Goal: Information Seeking & Learning: Learn about a topic

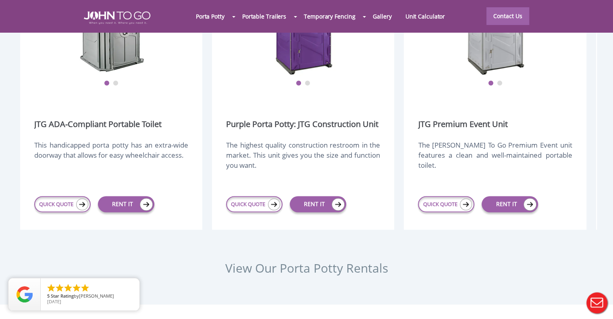
scroll to position [1070, 0]
click at [517, 171] on div at bounding box center [306, 159] width 613 height 319
click at [528, 198] on img at bounding box center [530, 204] width 13 height 12
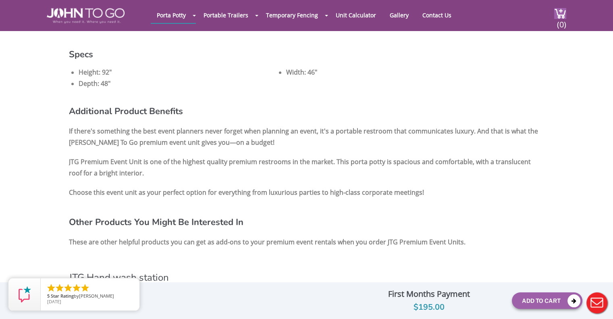
scroll to position [635, 0]
click at [101, 11] on img at bounding box center [86, 15] width 78 height 15
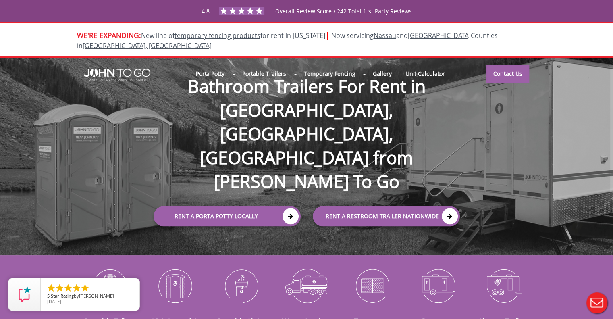
click at [403, 216] on div "Porta Potty Portable Toilets ADA Accessible Units Portable Sinks Waste Services…" at bounding box center [306, 157] width 613 height 198
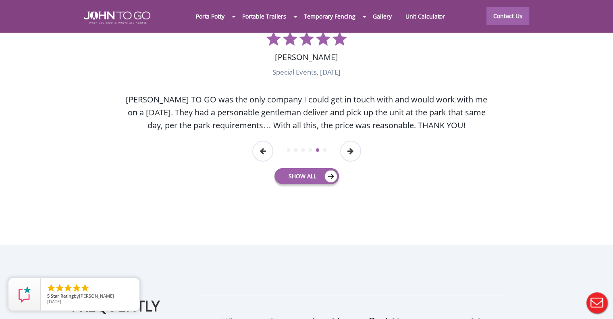
scroll to position [2112, 0]
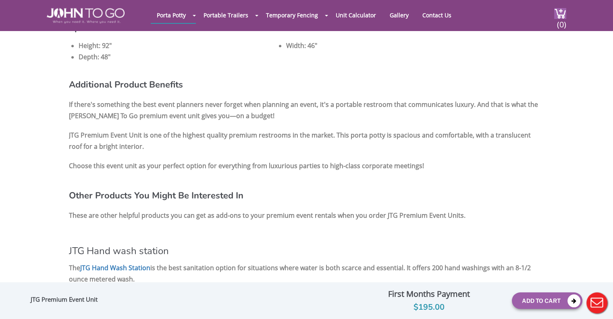
scroll to position [635, 0]
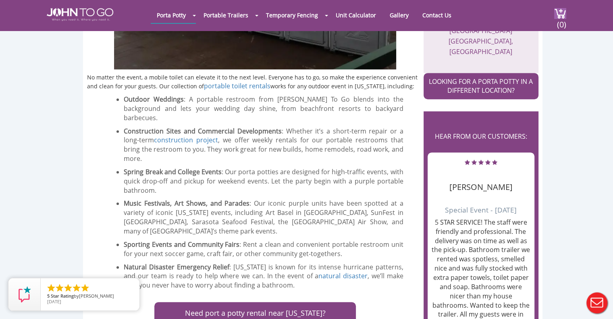
scroll to position [270, 0]
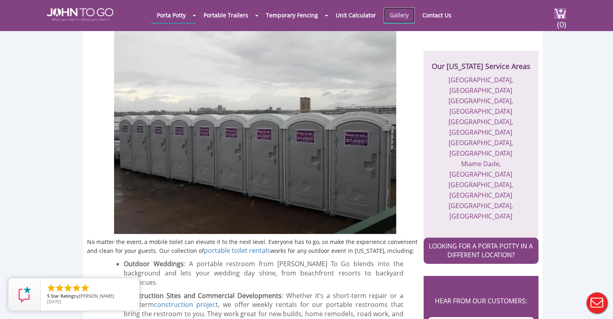
click at [394, 13] on link "Gallery" at bounding box center [399, 15] width 31 height 16
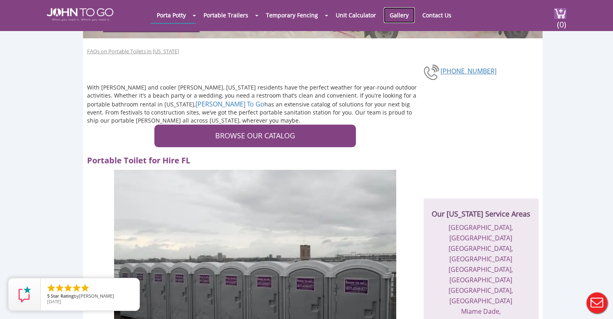
scroll to position [123, 0]
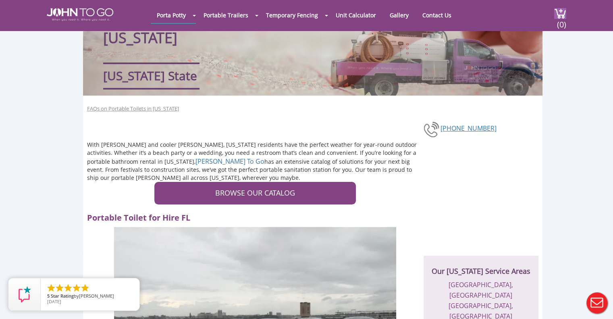
scroll to position [67, 0]
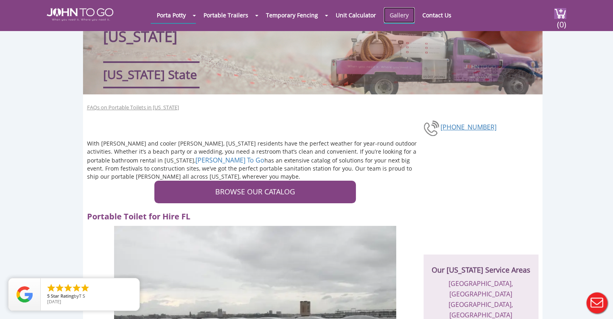
click at [405, 21] on link "Gallery" at bounding box center [399, 15] width 31 height 16
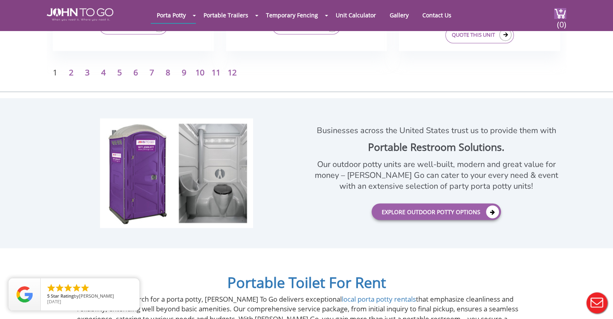
scroll to position [1445, 0]
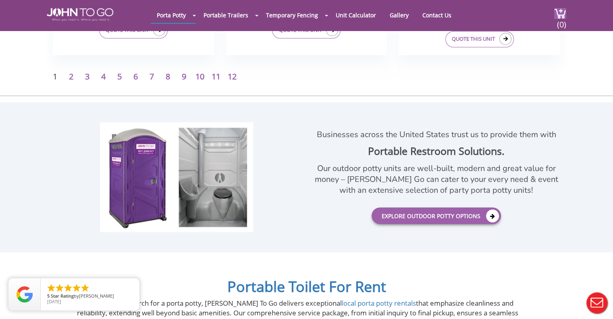
drag, startPoint x: 168, startPoint y: 152, endPoint x: 77, endPoint y: 144, distance: 91.4
drag, startPoint x: 77, startPoint y: 144, endPoint x: 270, endPoint y: 170, distance: 195.6
drag, startPoint x: 270, startPoint y: 170, endPoint x: 62, endPoint y: 252, distance: 223.7
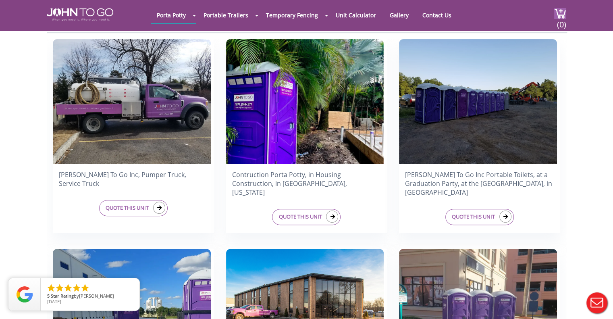
scroll to position [211, 0]
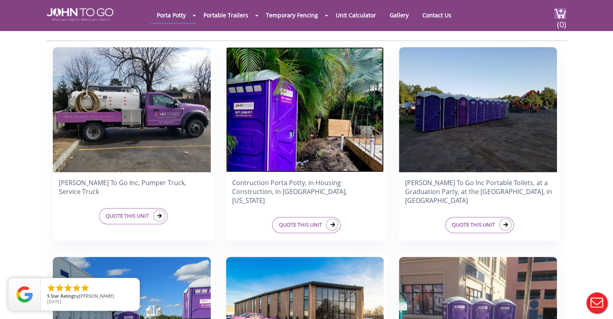
click at [329, 139] on img at bounding box center [305, 109] width 158 height 125
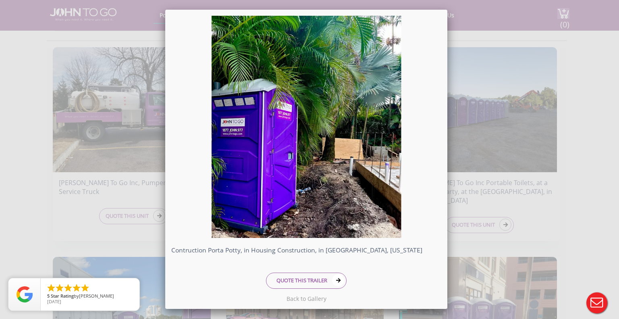
click at [466, 145] on div "Contruction Porta Potty, in Housing Construction, in Miami, Florida QUOTE THIS …" at bounding box center [309, 159] width 619 height 319
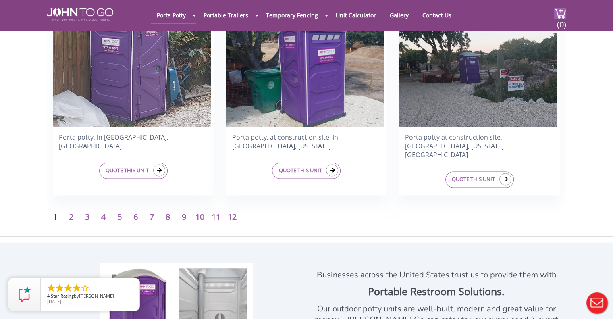
scroll to position [1329, 0]
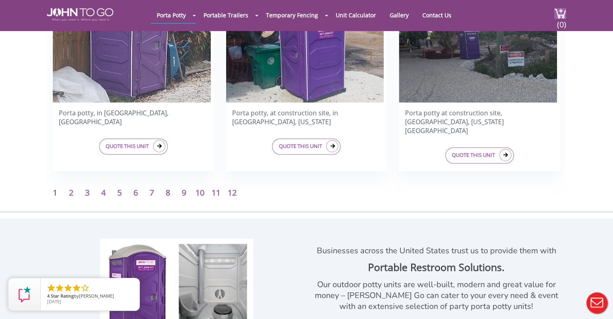
click at [66, 191] on p "2" at bounding box center [71, 193] width 16 height 12
click at [71, 195] on link "2" at bounding box center [71, 192] width 4 height 11
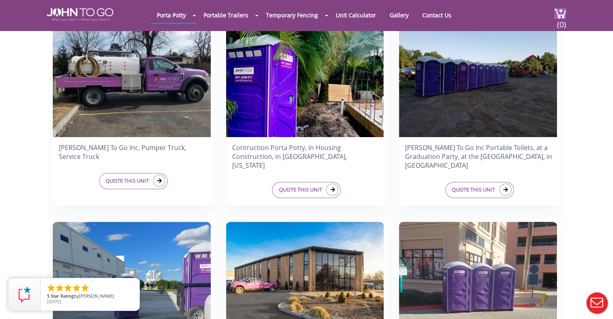
scroll to position [246, 0]
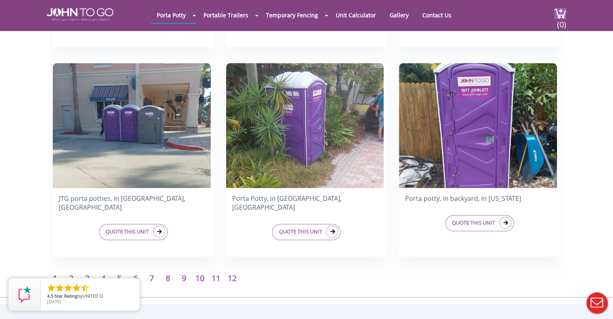
scroll to position [1243, 0]
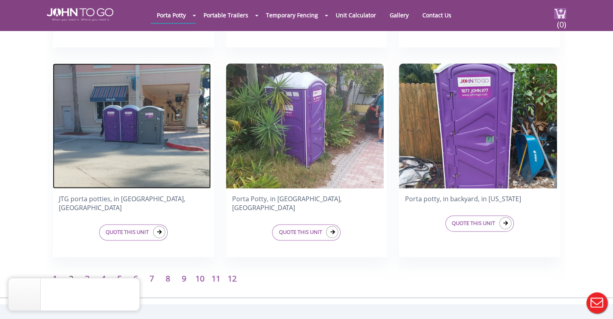
click at [171, 154] on img at bounding box center [132, 125] width 158 height 125
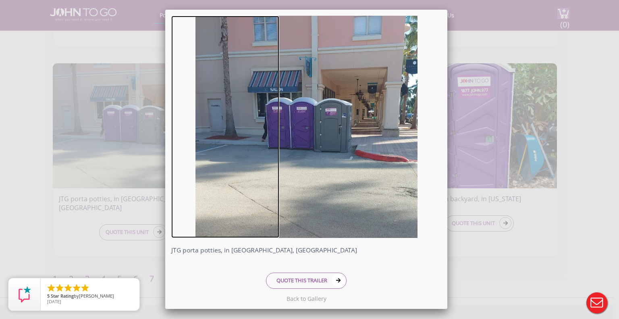
drag, startPoint x: 250, startPoint y: 101, endPoint x: 179, endPoint y: 147, distance: 84.9
click at [179, 147] on link at bounding box center [225, 127] width 108 height 222
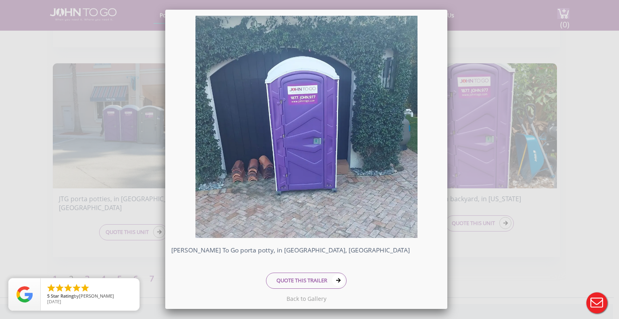
click at [77, 148] on div "John To Go porta potty, in Miami, FL QUOTE THIS TRAILER" at bounding box center [309, 159] width 619 height 319
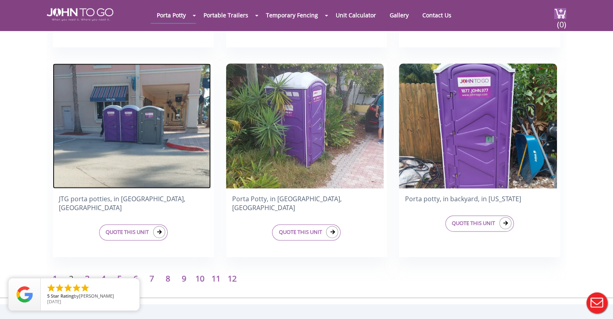
click at [165, 131] on img at bounding box center [132, 125] width 158 height 125
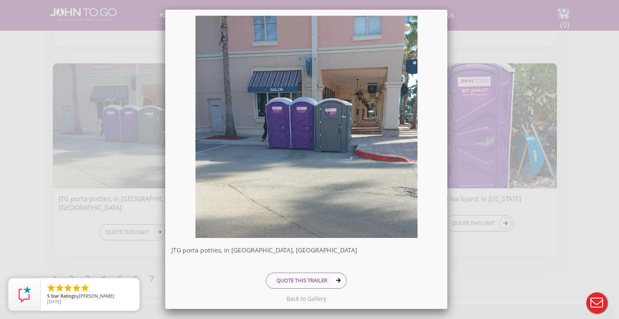
click at [613, 313] on div at bounding box center [613, 313] width 0 height 0
click at [545, 233] on div "JTG porta potties, in Boca Raton, FL QUOTE THIS TRAILER" at bounding box center [309, 159] width 619 height 319
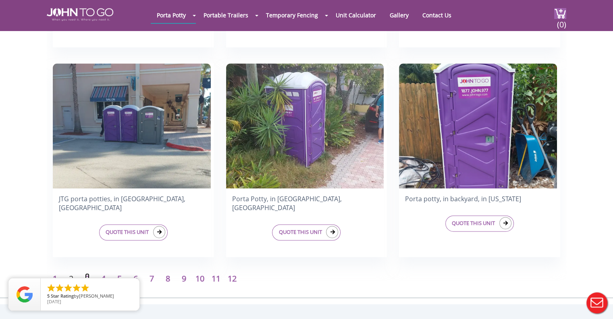
click at [86, 275] on link "3" at bounding box center [87, 278] width 4 height 11
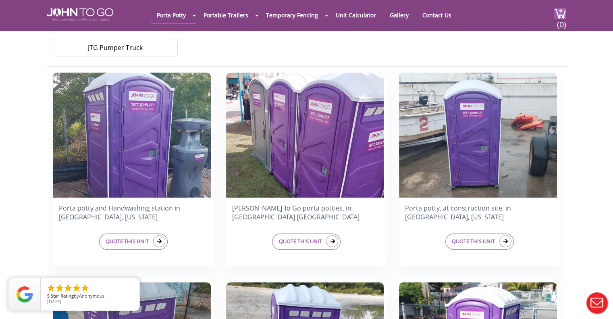
scroll to position [453, 0]
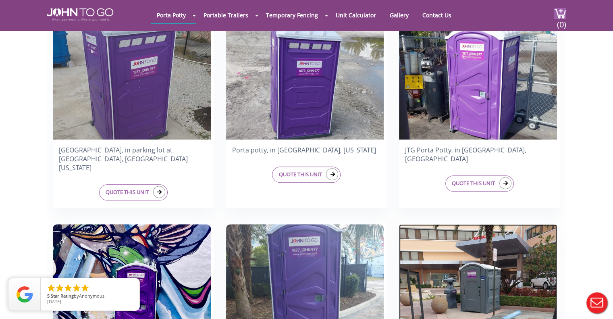
click at [504, 228] on img at bounding box center [478, 286] width 158 height 125
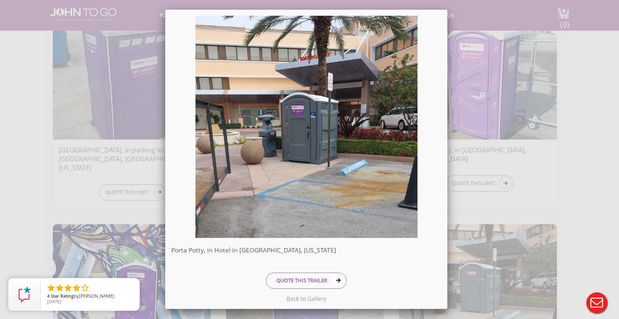
click at [564, 216] on div "Porta Potty, in Hotel in [GEOGRAPHIC_DATA], [US_STATE] QUOTE THIS TRAILER" at bounding box center [309, 159] width 619 height 319
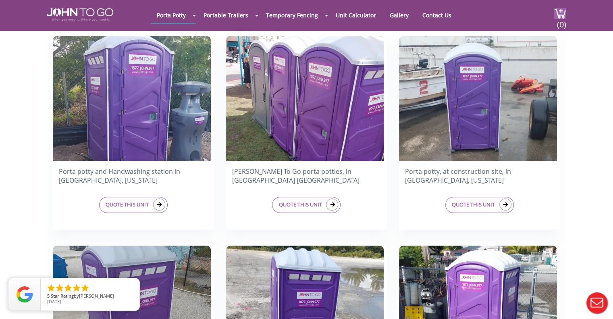
scroll to position [220, 0]
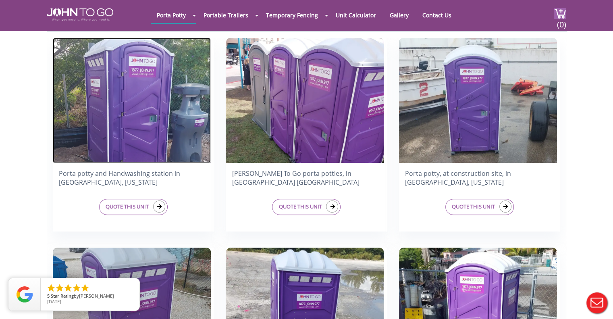
click at [121, 119] on img at bounding box center [132, 100] width 158 height 125
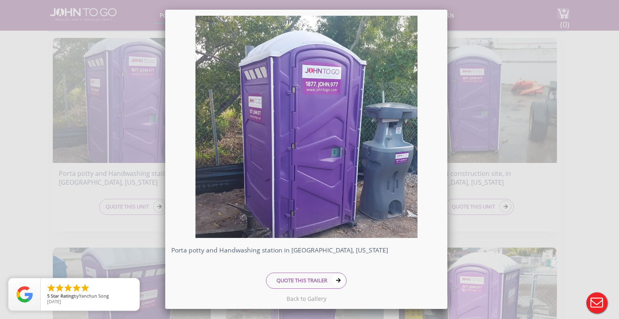
click at [498, 150] on div "Porta potty and Handwashing station in Boynton Beach, Florida QUOTE THIS TRAILER" at bounding box center [309, 159] width 619 height 319
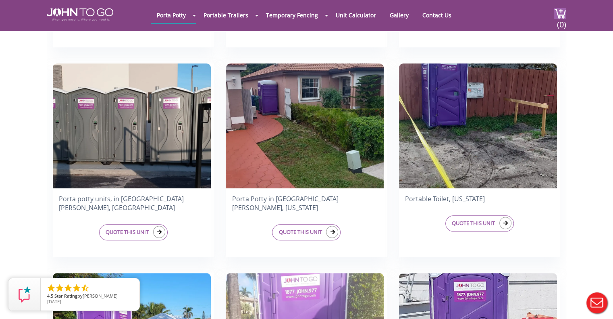
scroll to position [825, 0]
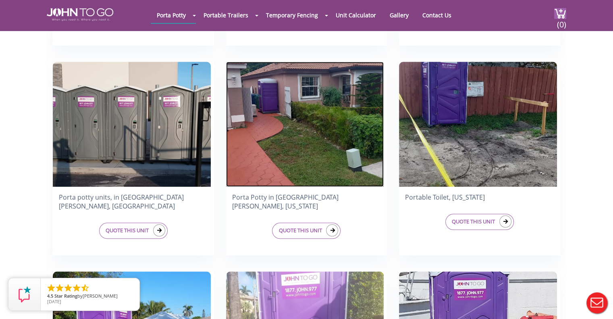
click at [287, 106] on img at bounding box center [305, 124] width 158 height 125
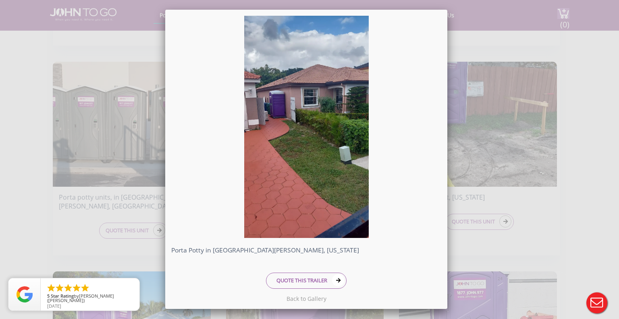
click at [499, 40] on div "Porta Potty in Fort Myers, Florida QUOTE THIS TRAILER" at bounding box center [309, 159] width 619 height 319
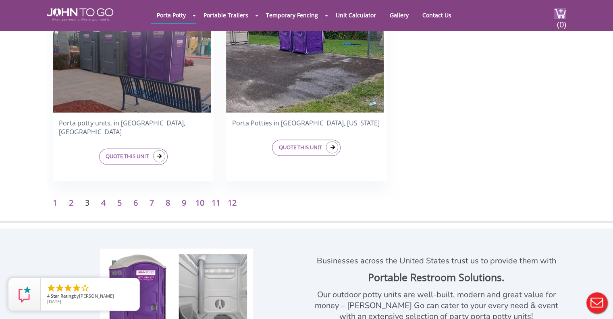
scroll to position [1322, 0]
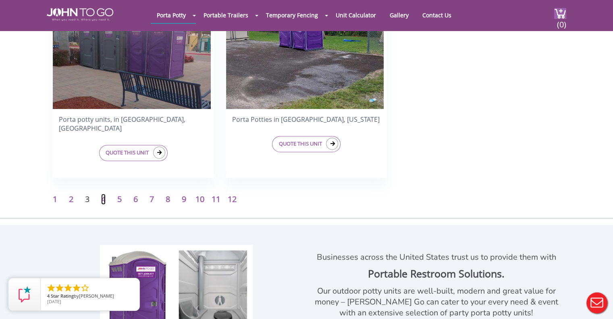
click at [102, 198] on link "4" at bounding box center [103, 198] width 4 height 11
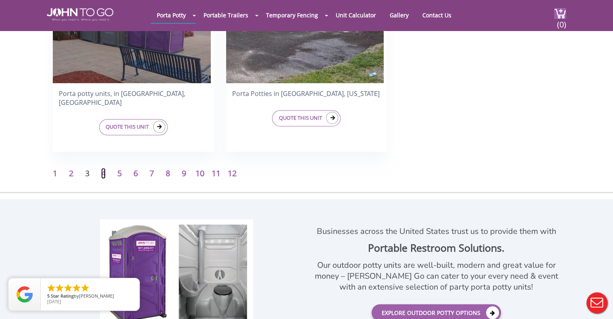
scroll to position [1349, 0]
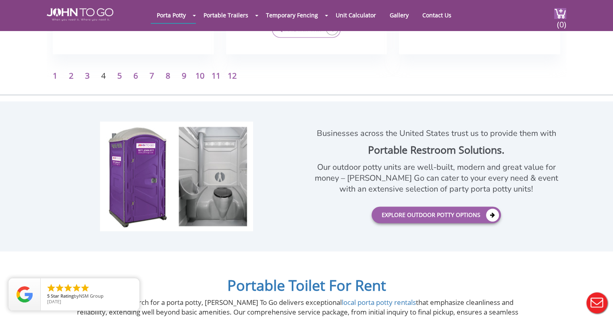
scroll to position [1238, 0]
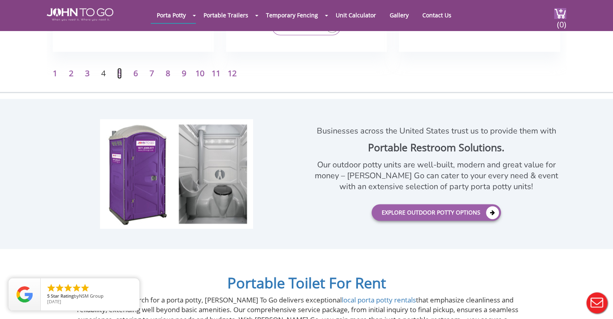
click at [119, 71] on link "5" at bounding box center [119, 73] width 4 height 11
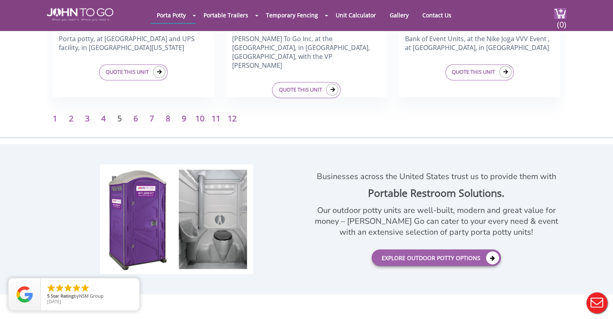
scroll to position [1446, 0]
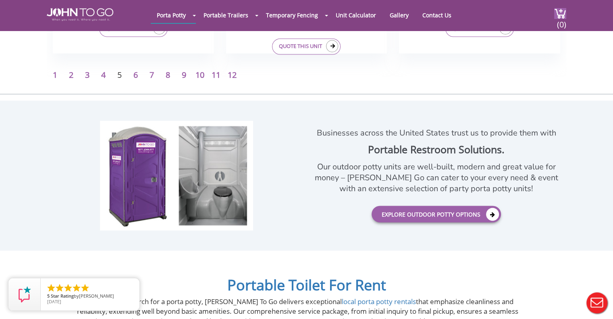
click at [139, 73] on p "6" at bounding box center [135, 75] width 16 height 12
click at [136, 74] on link "6" at bounding box center [135, 74] width 4 height 11
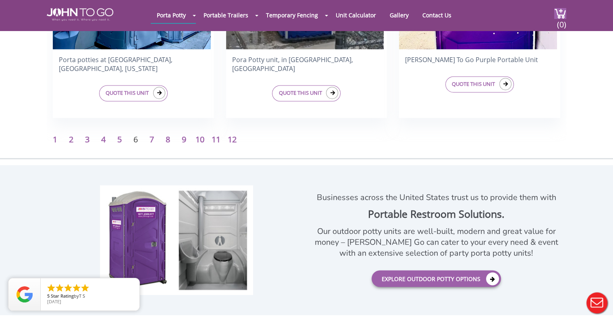
scroll to position [1382, 0]
click at [150, 135] on link "7" at bounding box center [152, 139] width 4 height 11
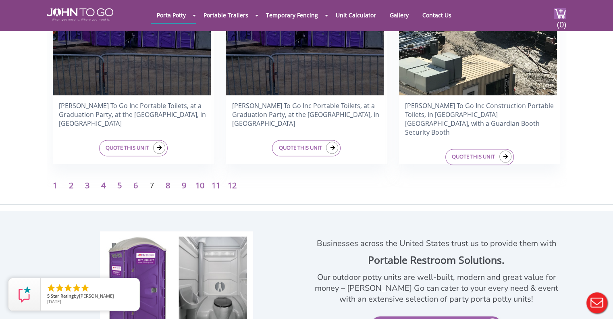
scroll to position [1348, 0]
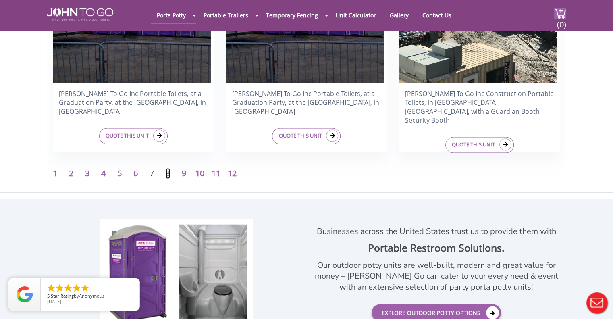
click at [168, 173] on link "8" at bounding box center [168, 173] width 4 height 11
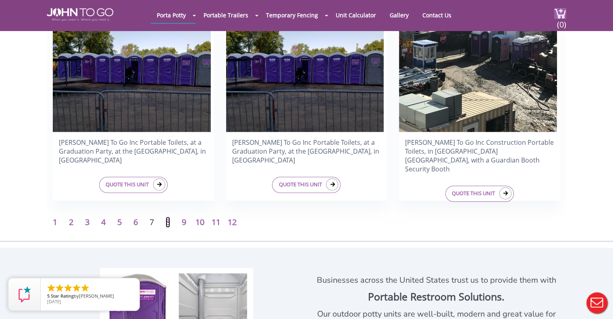
scroll to position [1321, 0]
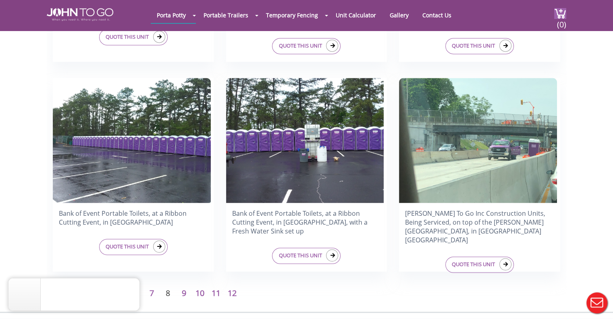
scroll to position [1333, 0]
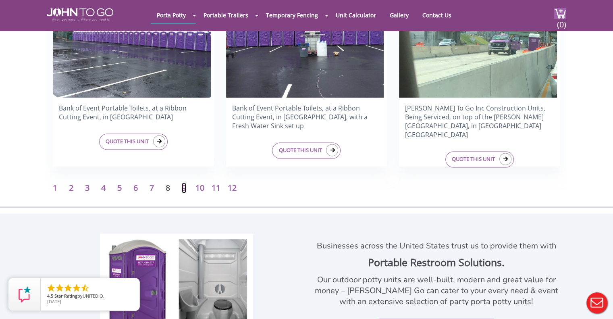
click at [182, 186] on link "9" at bounding box center [184, 187] width 4 height 11
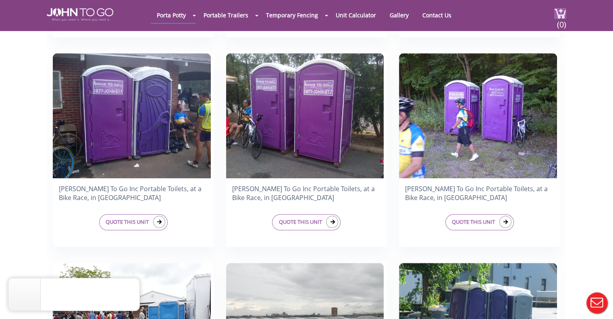
scroll to position [833, 0]
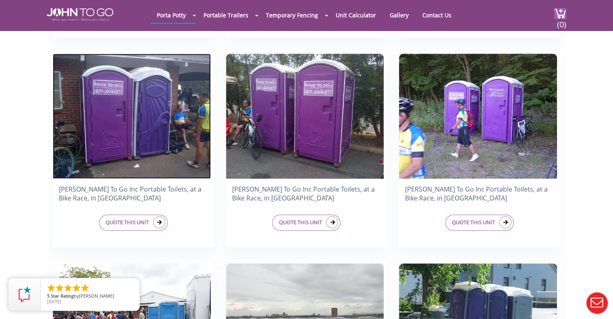
click at [156, 117] on img at bounding box center [132, 116] width 158 height 125
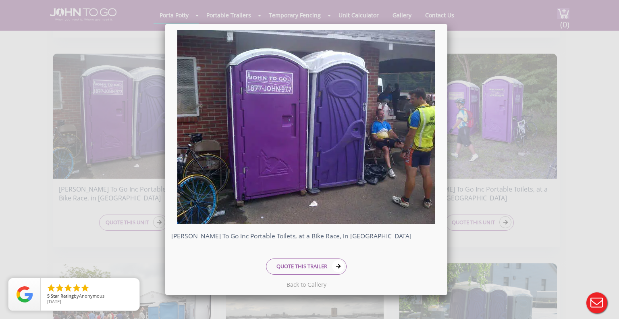
click at [498, 111] on div "[PERSON_NAME] To Go Inc Portable Toilets, at a Bike Race, in [GEOGRAPHIC_DATA] …" at bounding box center [309, 159] width 619 height 319
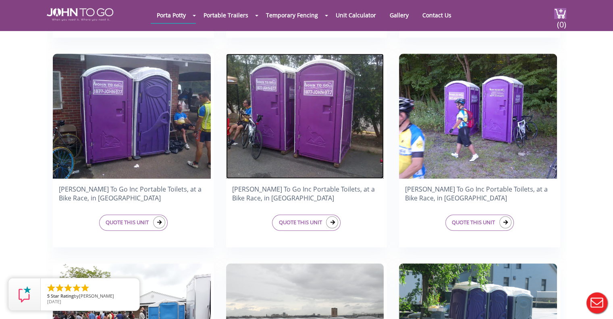
click at [307, 96] on img at bounding box center [305, 116] width 158 height 125
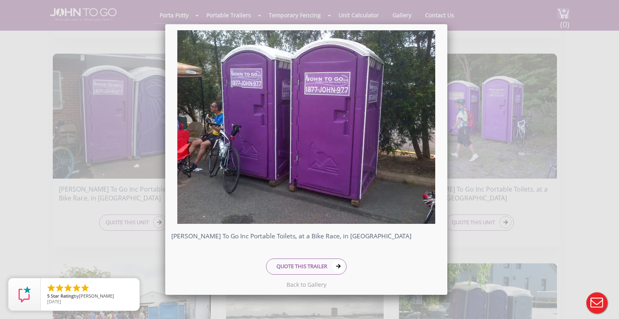
click at [494, 126] on div "John To Go Inc Portable Toilets, at a Bike Race, in Norwich CT QUOTE THIS TRAIL…" at bounding box center [309, 159] width 619 height 319
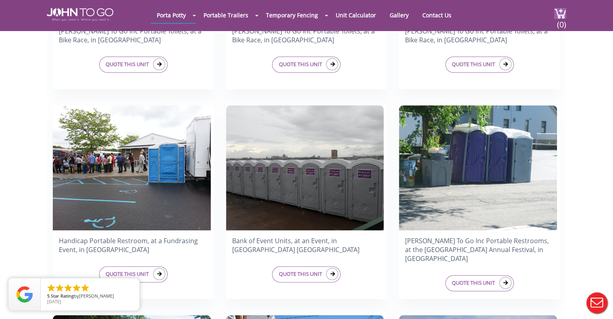
scroll to position [777, 0]
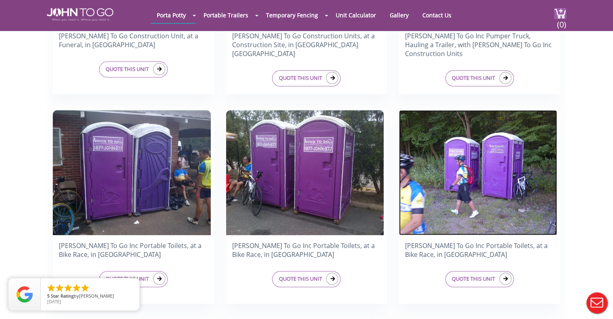
click at [489, 173] on img at bounding box center [478, 172] width 158 height 125
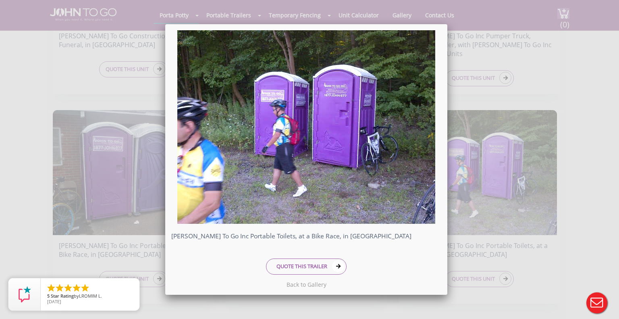
click at [121, 164] on div "John To Go Inc Portable Toilets, at a Bike Race, in Norwich CT QUOTE THIS TRAIL…" at bounding box center [309, 159] width 619 height 319
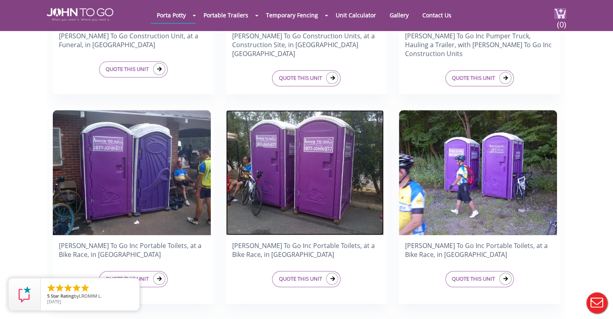
click at [254, 193] on img at bounding box center [305, 172] width 158 height 125
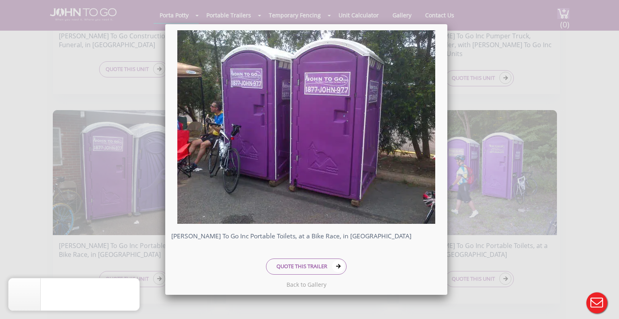
click at [77, 145] on div "John To Go Inc Portable Toilets, at a Bike Race, in Norwich CT QUOTE THIS TRAIL…" at bounding box center [309, 159] width 619 height 319
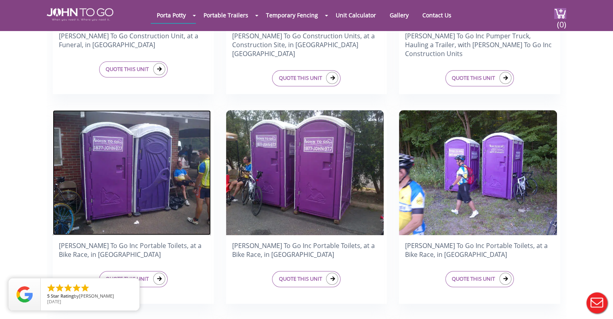
click at [124, 166] on img at bounding box center [132, 172] width 158 height 125
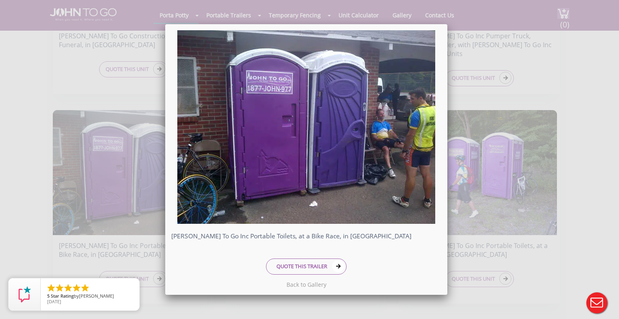
drag, startPoint x: 213, startPoint y: 111, endPoint x: 324, endPoint y: 105, distance: 110.6
click at [475, 245] on div "John To Go Inc Portable Toilets, at a Bike Race, in Norwich CT QUOTE THIS TRAIL…" at bounding box center [309, 159] width 619 height 319
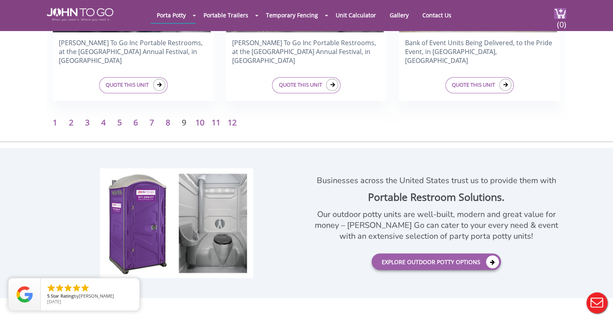
scroll to position [1400, 0]
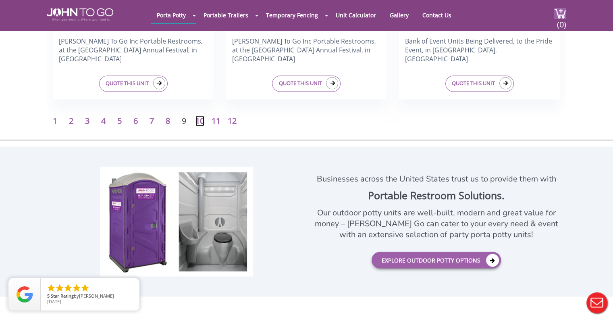
click at [202, 124] on link "10" at bounding box center [199, 120] width 9 height 11
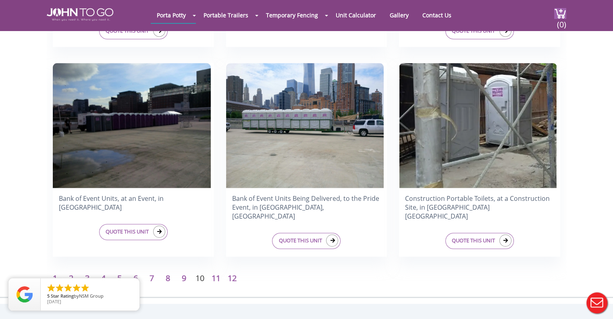
scroll to position [1243, 0]
click at [214, 274] on link "11" at bounding box center [216, 277] width 9 height 11
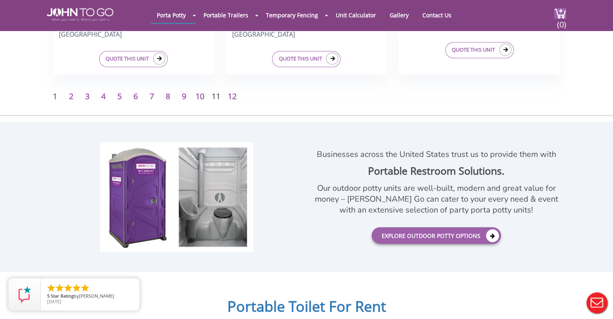
scroll to position [1425, 0]
click at [232, 94] on link "12" at bounding box center [232, 95] width 9 height 11
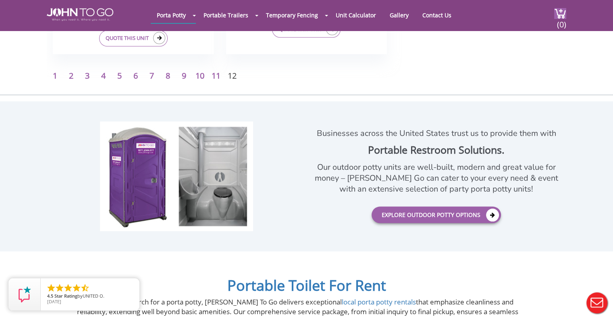
scroll to position [816, 0]
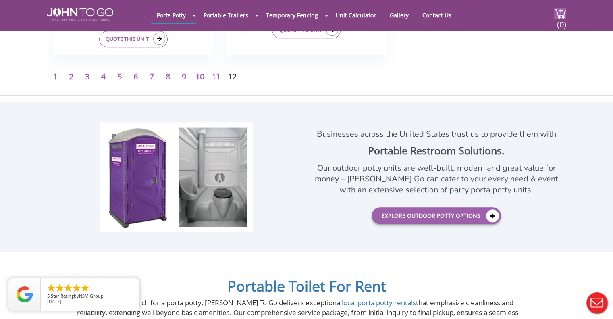
click at [47, 72] on p "1" at bounding box center [55, 77] width 16 height 12
click at [57, 73] on link "1" at bounding box center [55, 76] width 4 height 11
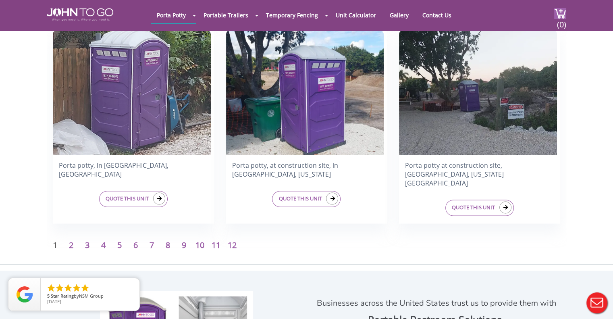
scroll to position [1336, 0]
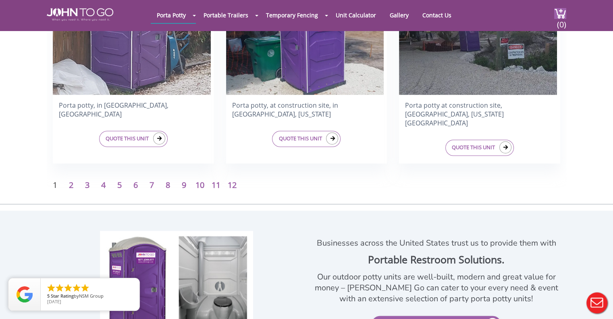
click at [68, 182] on p "2" at bounding box center [71, 185] width 16 height 12
click at [74, 185] on p "2" at bounding box center [71, 185] width 16 height 12
click at [71, 184] on link "2" at bounding box center [71, 184] width 4 height 11
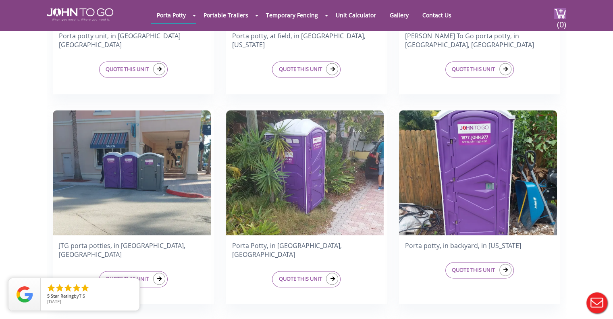
scroll to position [1273, 0]
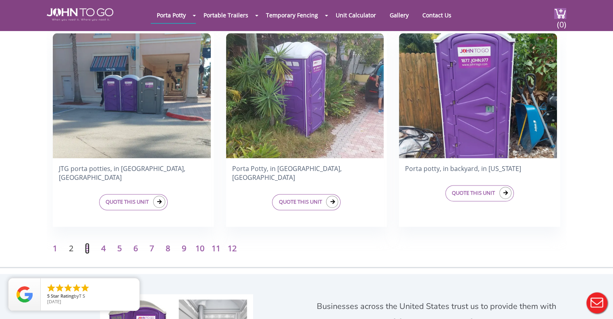
click at [87, 246] on link "3" at bounding box center [87, 248] width 4 height 11
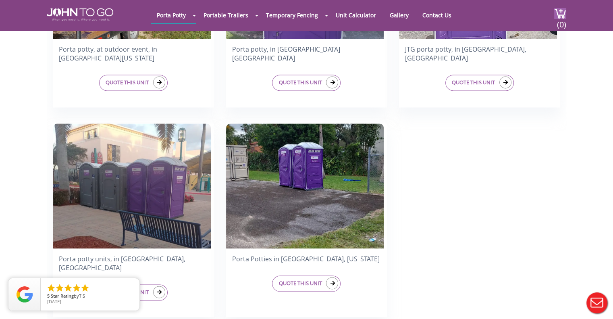
scroll to position [1295, 0]
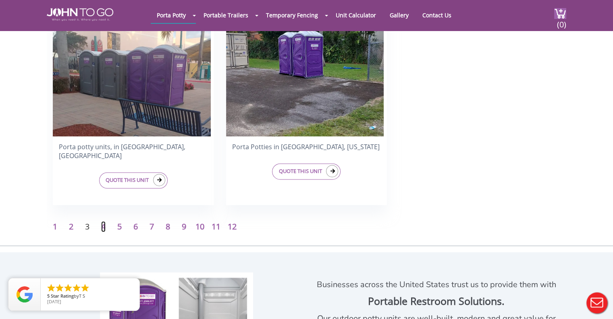
click at [101, 224] on link "4" at bounding box center [103, 226] width 4 height 11
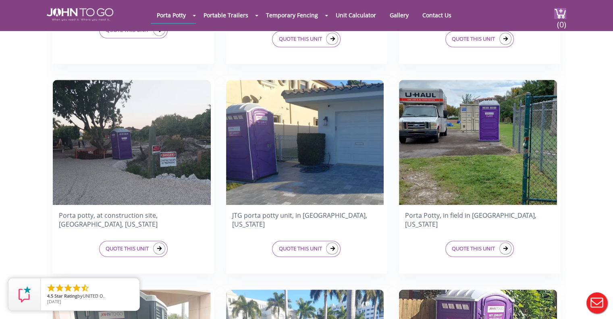
scroll to position [804, 0]
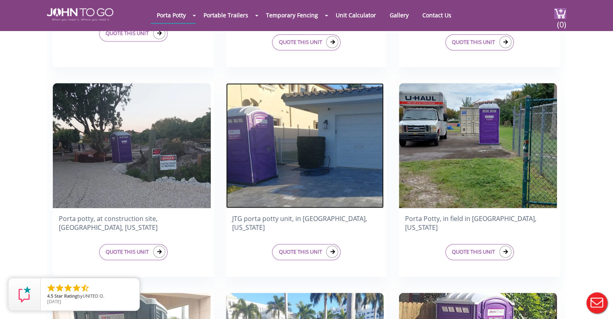
click at [327, 144] on img at bounding box center [305, 145] width 158 height 125
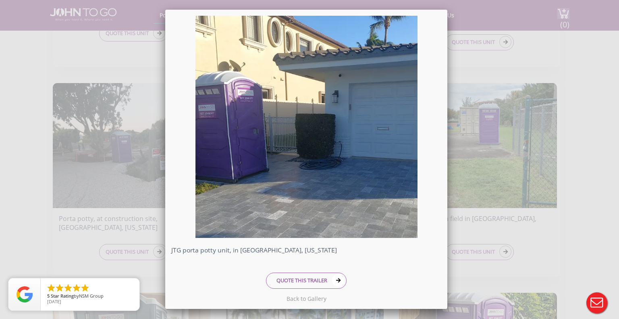
drag, startPoint x: 280, startPoint y: 142, endPoint x: 275, endPoint y: 137, distance: 6.9
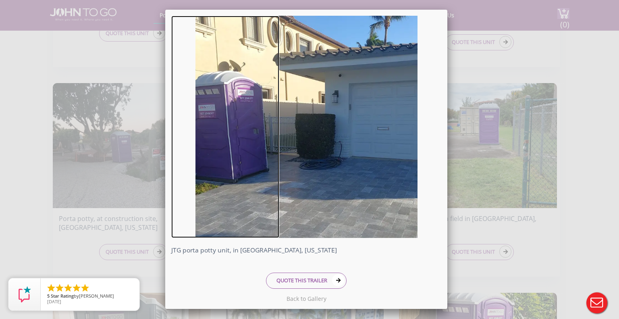
drag, startPoint x: 275, startPoint y: 137, endPoint x: 256, endPoint y: 118, distance: 27.1
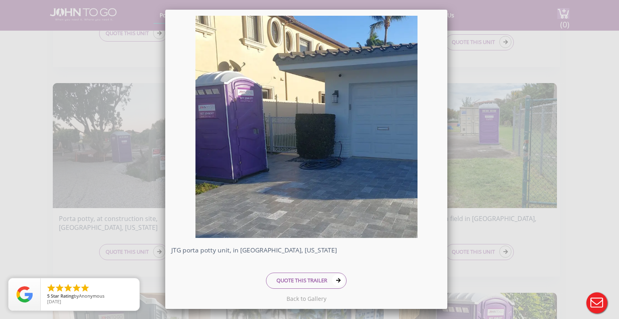
drag, startPoint x: 256, startPoint y: 118, endPoint x: 305, endPoint y: 89, distance: 56.8
click at [487, 187] on div "JTG porta potty unit, in Fort Lauderdale, Florida QUOTE THIS TRAILER" at bounding box center [309, 159] width 619 height 319
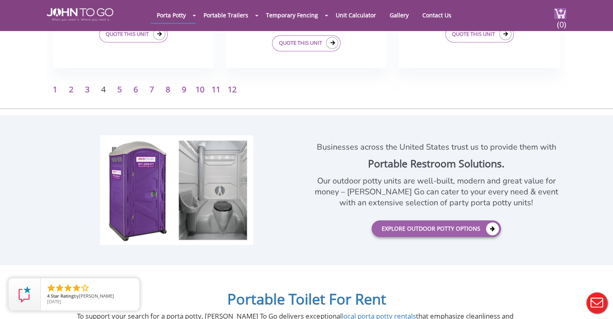
scroll to position [1219, 0]
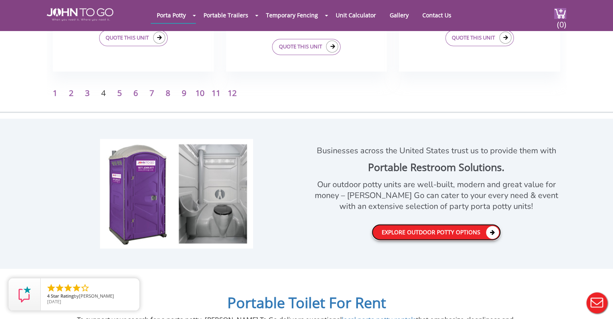
click at [424, 236] on link "Explore Outdoor Potty Options" at bounding box center [436, 232] width 129 height 17
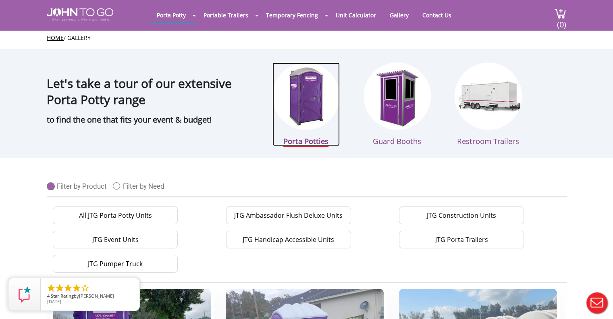
click at [308, 103] on img at bounding box center [305, 95] width 67 height 67
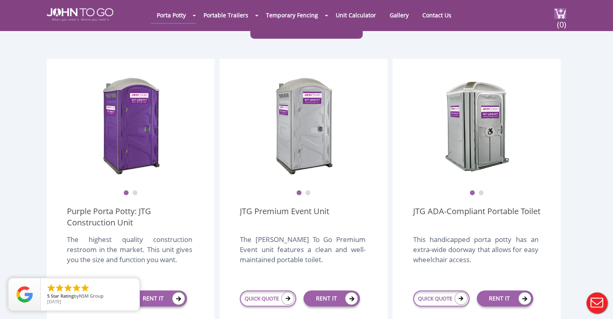
scroll to position [203, 0]
click at [135, 190] on button "2" at bounding box center [135, 193] width 6 height 6
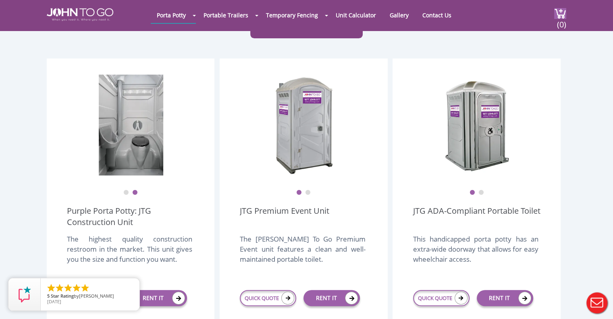
click at [122, 179] on ul "1 2" at bounding box center [130, 187] width 127 height 17
click at [127, 190] on button "1" at bounding box center [126, 193] width 6 height 6
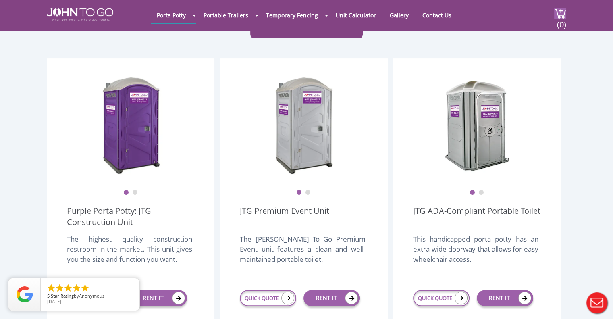
click at [306, 190] on button "2" at bounding box center [308, 193] width 6 height 6
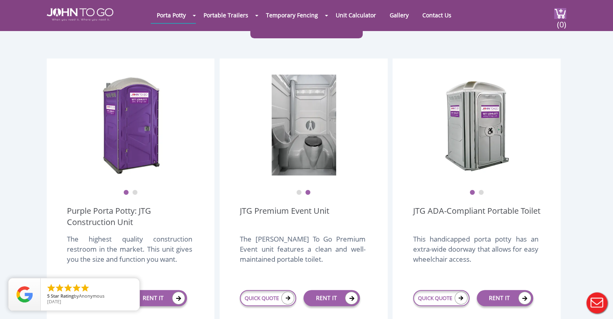
click at [299, 190] on button "1" at bounding box center [299, 193] width 6 height 6
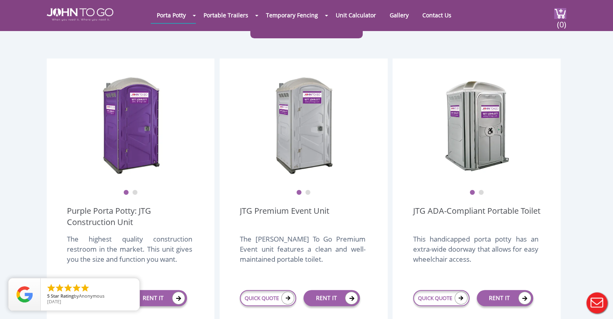
click at [308, 190] on button "2" at bounding box center [308, 193] width 6 height 6
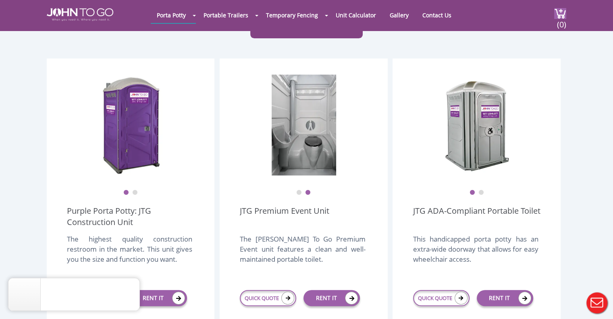
click at [299, 190] on button "1" at bounding box center [299, 193] width 6 height 6
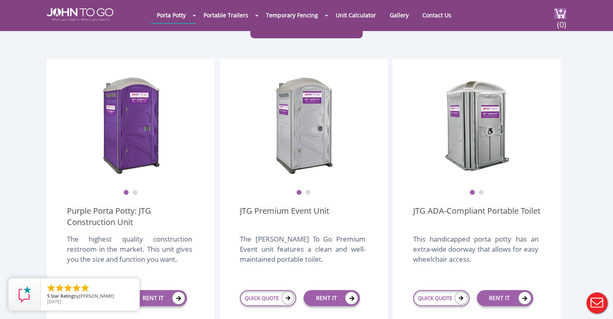
click at [311, 179] on ul "1 2" at bounding box center [303, 187] width 127 height 17
click at [310, 190] on button "2" at bounding box center [308, 193] width 6 height 6
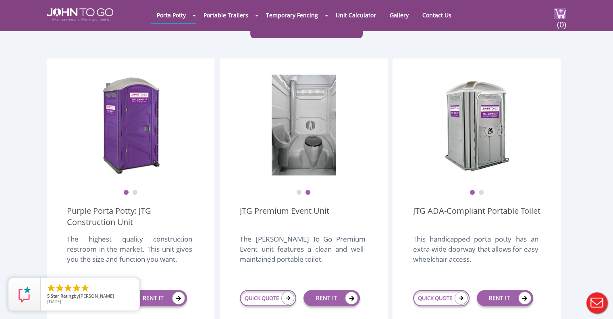
click at [298, 190] on button "1" at bounding box center [299, 193] width 6 height 6
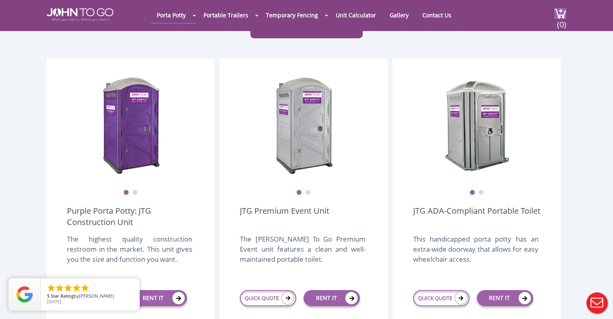
click at [135, 190] on button "2" at bounding box center [135, 193] width 6 height 6
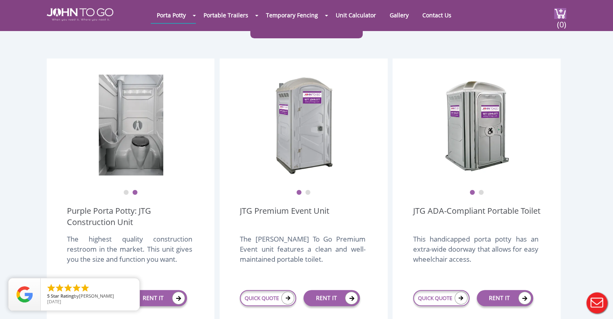
click at [127, 190] on button "1" at bounding box center [126, 193] width 6 height 6
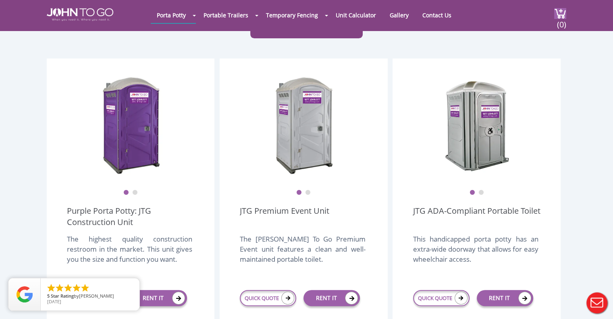
click at [478, 179] on ul "1 2" at bounding box center [476, 187] width 127 height 17
click at [480, 190] on button "2" at bounding box center [481, 193] width 6 height 6
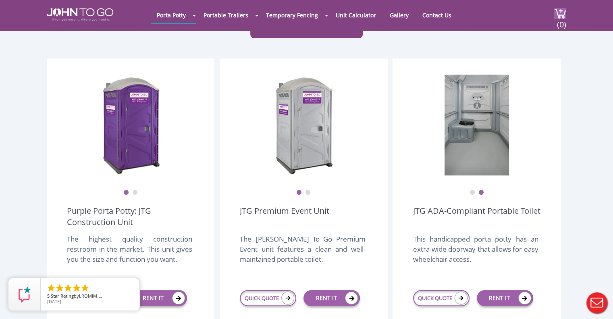
click at [476, 179] on ul "1 2" at bounding box center [476, 187] width 127 height 17
click at [471, 190] on button "1" at bounding box center [473, 193] width 6 height 6
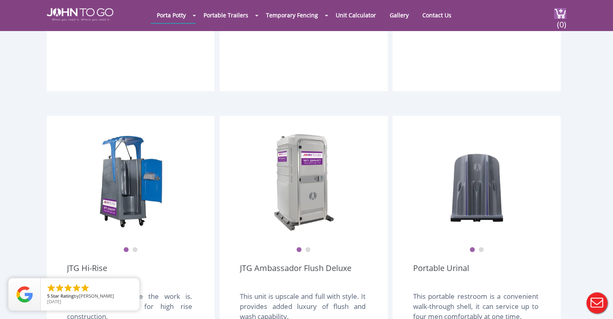
scroll to position [501, 0]
click at [135, 247] on button "2" at bounding box center [135, 250] width 6 height 6
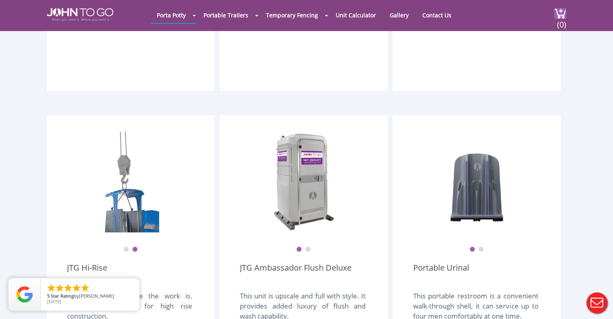
click at [126, 247] on button "1" at bounding box center [126, 250] width 6 height 6
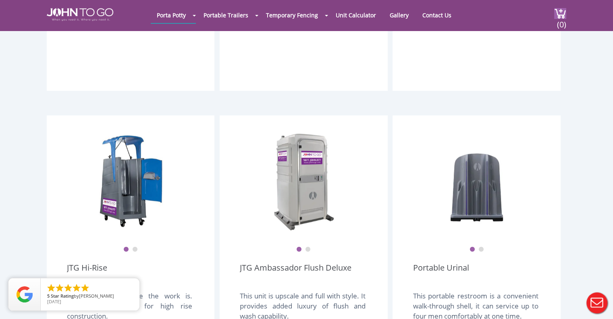
click at [308, 235] on ul "1 2" at bounding box center [303, 243] width 127 height 17
click at [308, 247] on button "2" at bounding box center [308, 250] width 6 height 6
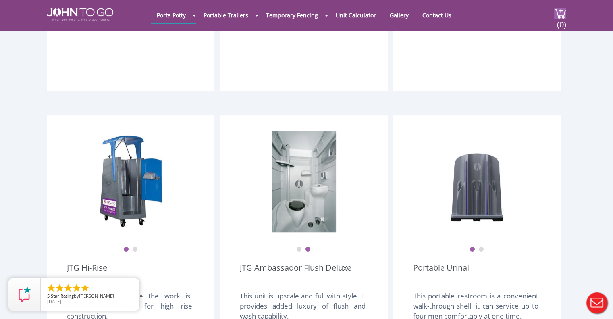
click at [299, 247] on button "1" at bounding box center [299, 250] width 6 height 6
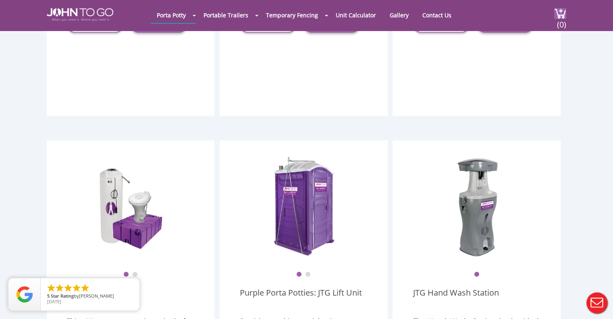
scroll to position [832, 0]
click at [309, 271] on button "2" at bounding box center [308, 274] width 6 height 6
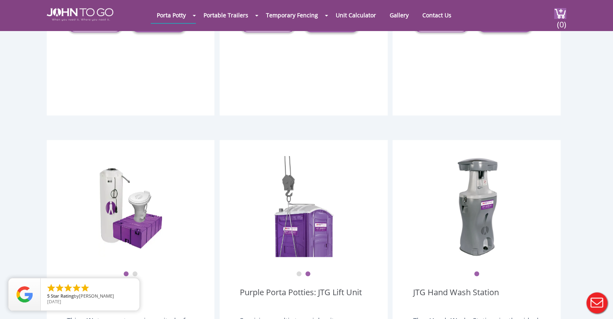
click at [303, 260] on ul "1 2" at bounding box center [303, 268] width 127 height 17
click at [300, 271] on button "1" at bounding box center [299, 274] width 6 height 6
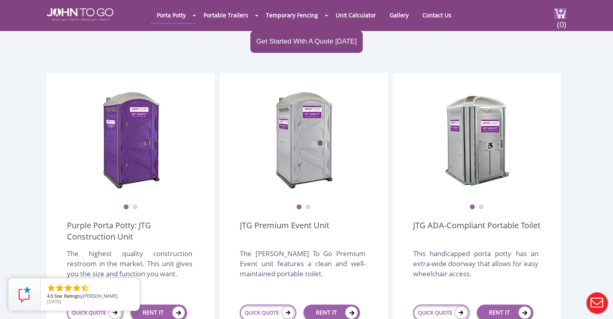
scroll to position [0, 0]
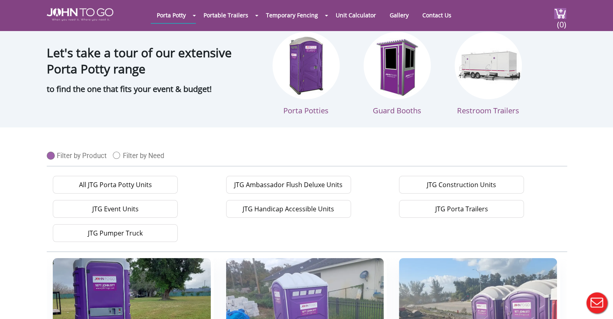
scroll to position [1219, 0]
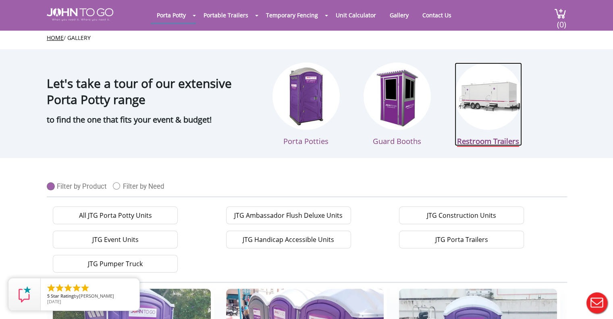
click at [509, 100] on img at bounding box center [488, 95] width 67 height 67
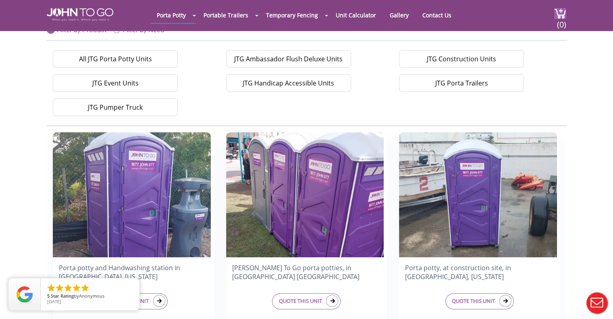
scroll to position [77, 0]
